Goal: Information Seeking & Learning: Learn about a topic

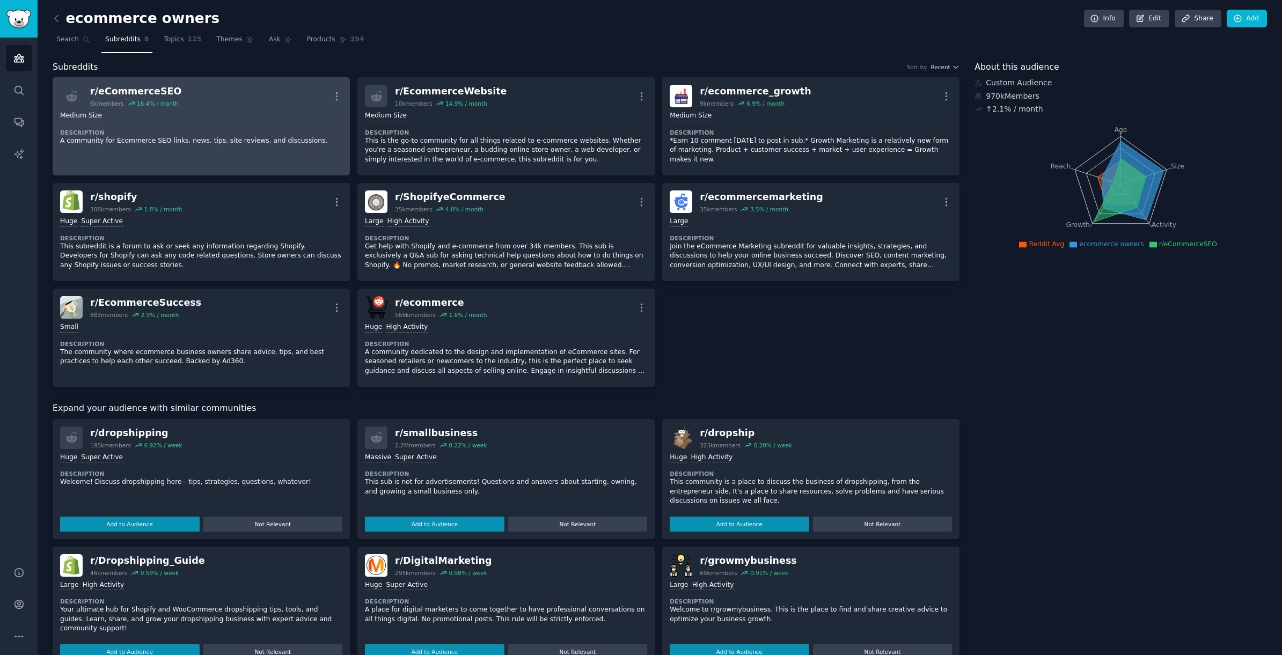
click at [152, 93] on div "r/ eCommerceSEO" at bounding box center [135, 91] width 91 height 13
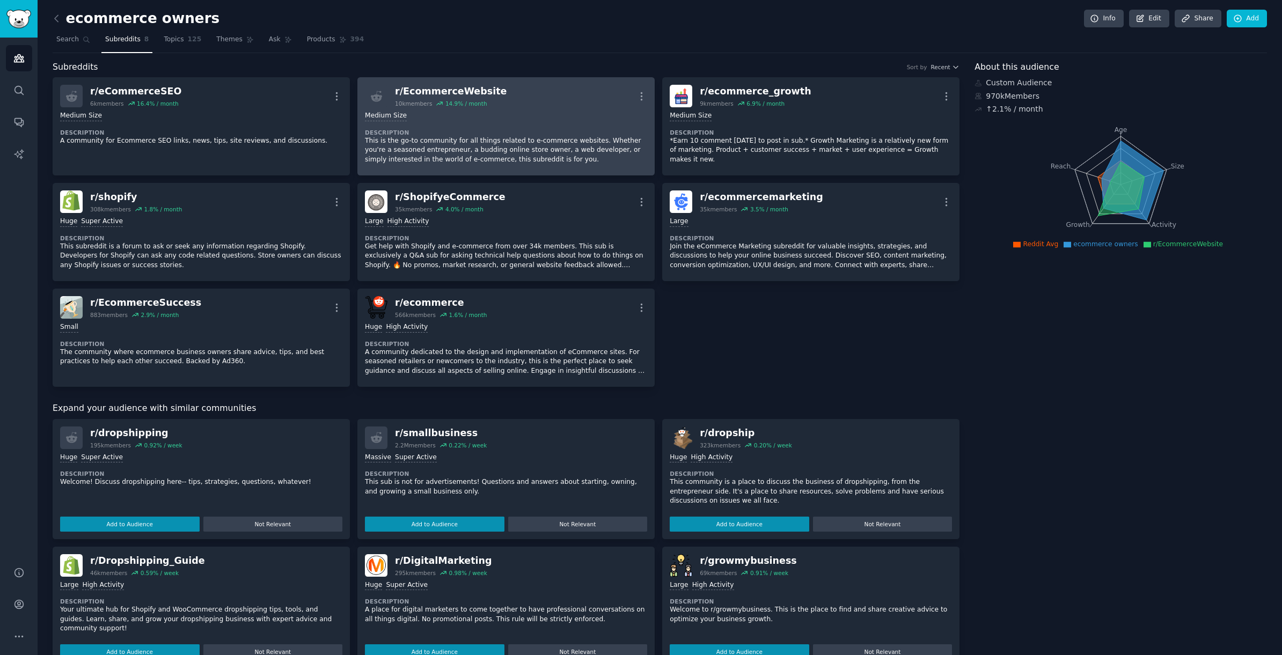
click at [455, 93] on div "r/ EcommerceWebsite" at bounding box center [451, 91] width 112 height 13
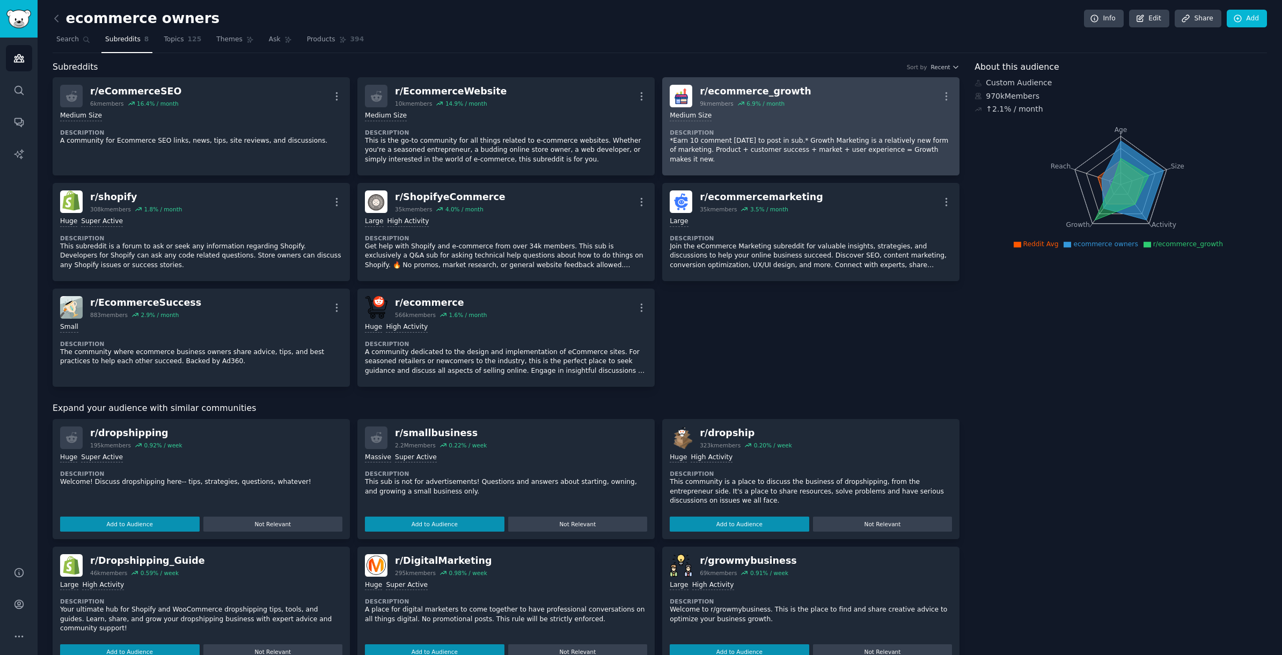
click at [761, 92] on div "r/ ecommerce_growth" at bounding box center [755, 91] width 111 height 13
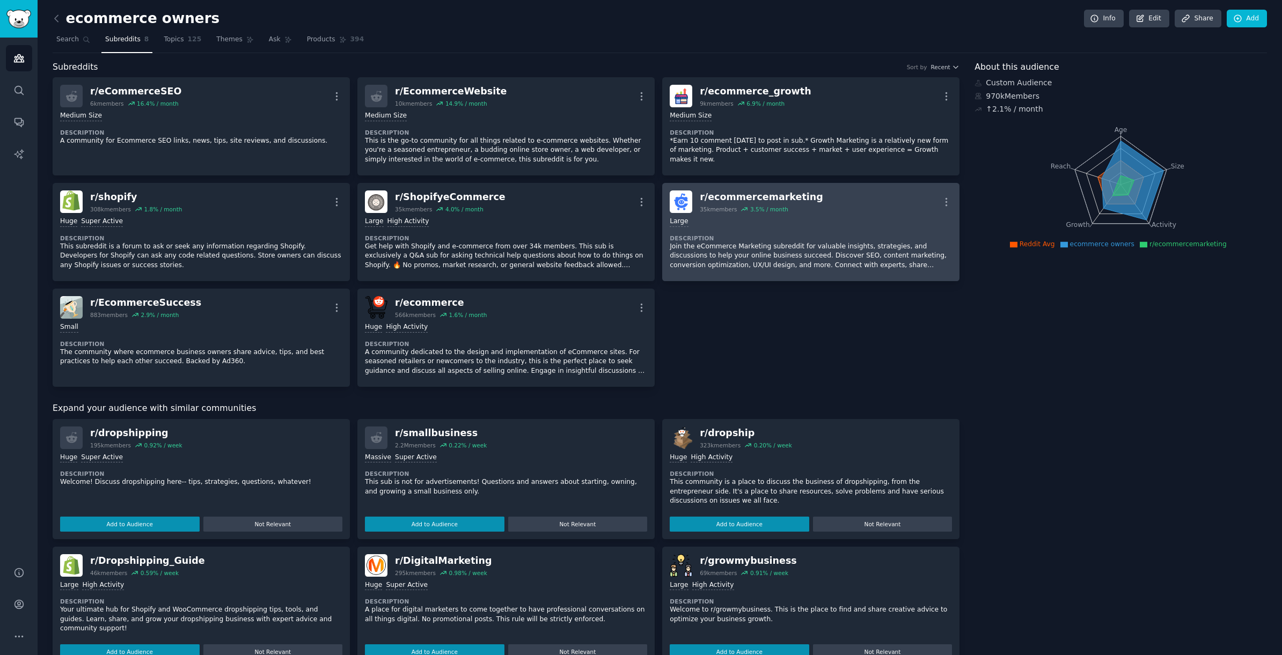
click at [746, 198] on div "r/ ecommercemarketing" at bounding box center [761, 197] width 123 height 13
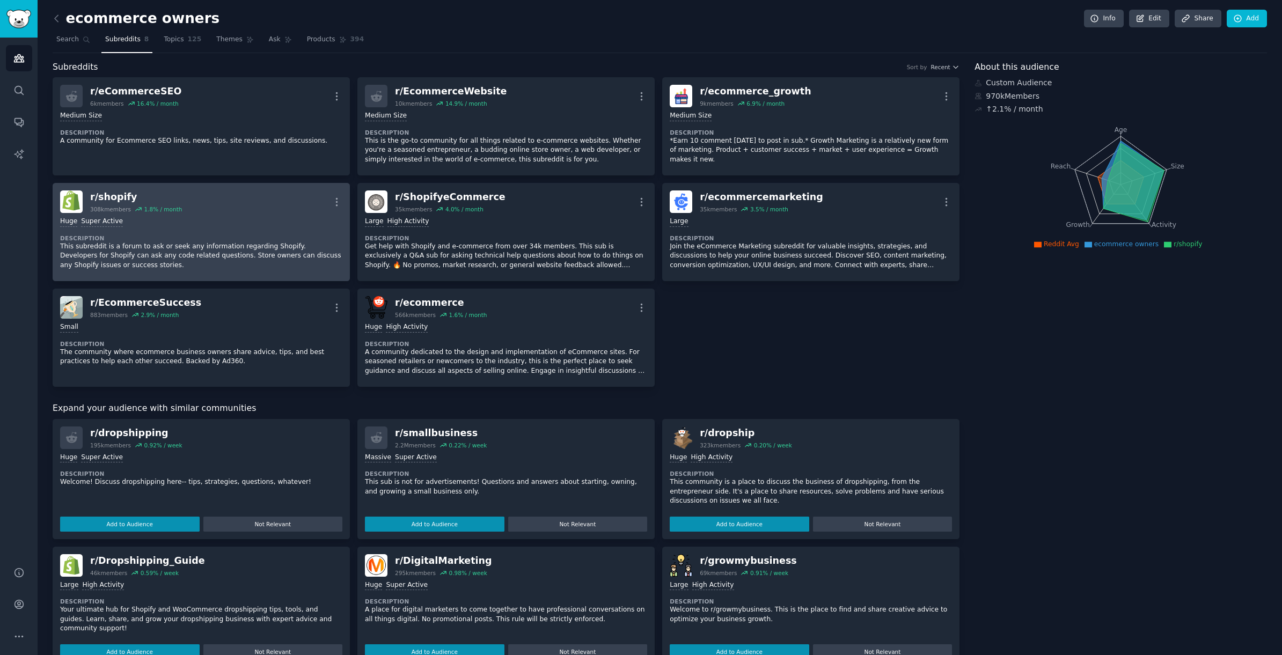
click at [123, 198] on div "r/ shopify" at bounding box center [136, 197] width 92 height 13
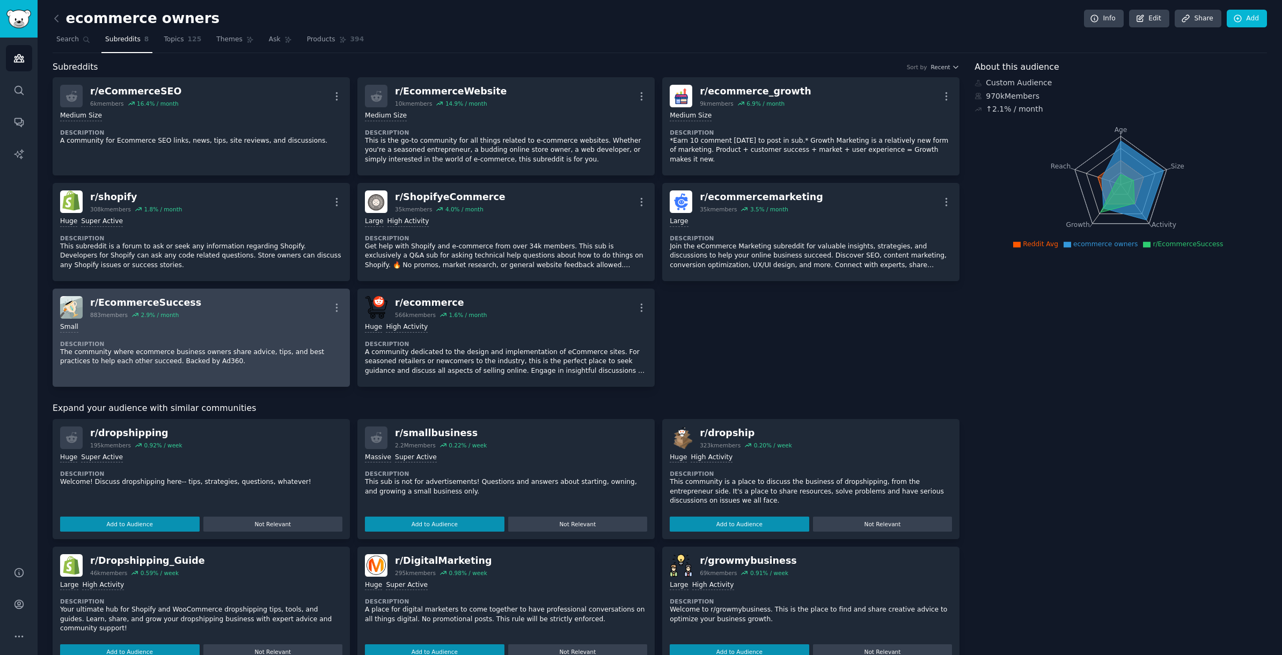
click at [115, 302] on div "r/ EcommerceSuccess" at bounding box center [145, 302] width 111 height 13
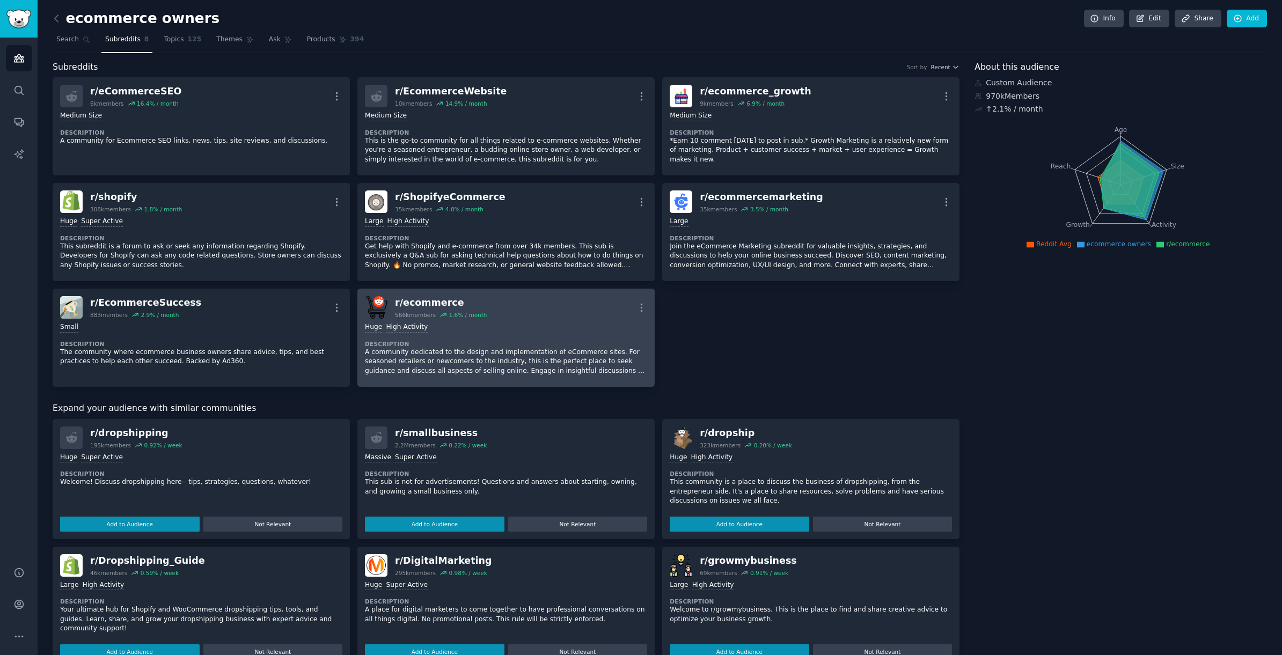
click at [418, 305] on div "r/ ecommerce" at bounding box center [441, 302] width 92 height 13
